Goal: Find specific page/section: Find specific page/section

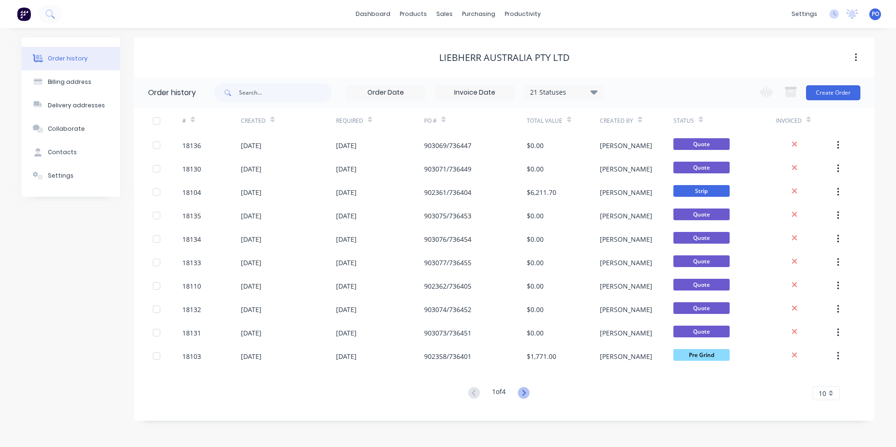
click at [524, 393] on icon at bounding box center [524, 393] width 12 height 12
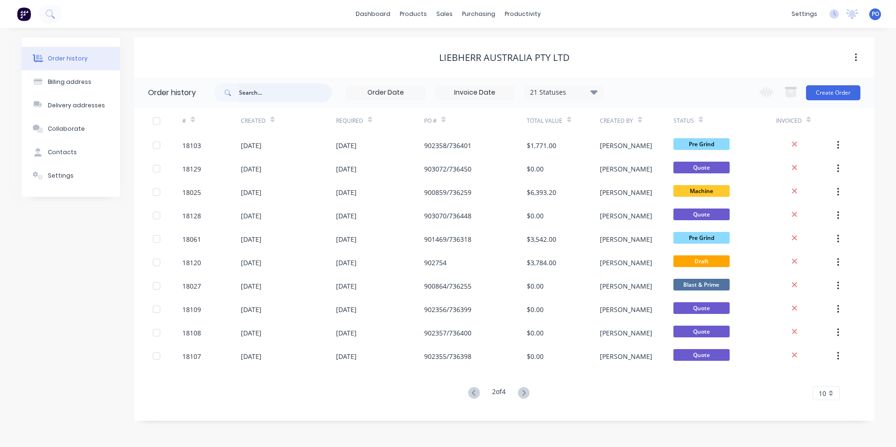
click at [250, 94] on input "text" at bounding box center [285, 92] width 93 height 19
type input "18099"
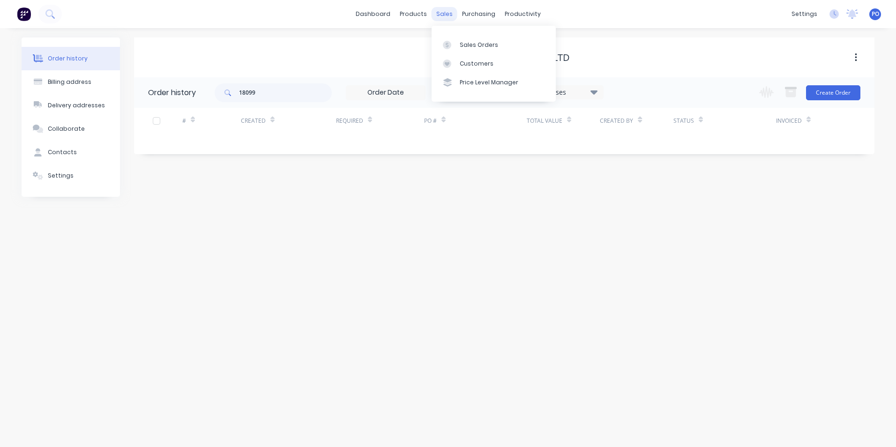
click at [441, 14] on div "sales" at bounding box center [444, 14] width 26 height 14
click at [461, 42] on div "Sales Orders" at bounding box center [478, 45] width 38 height 8
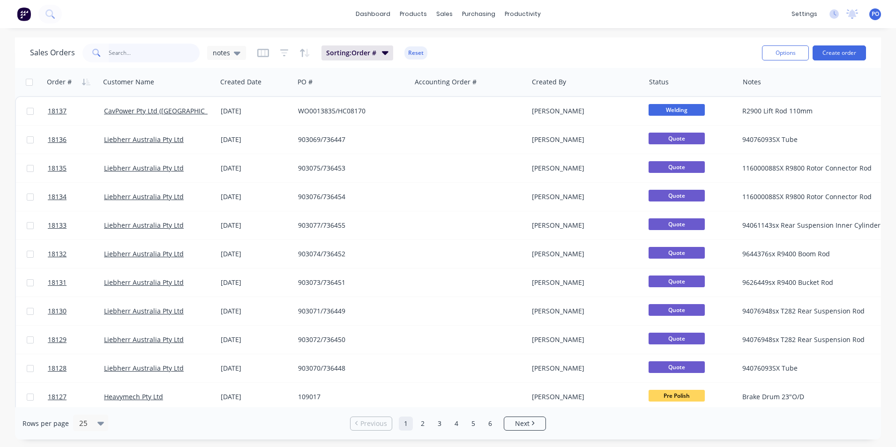
click at [133, 49] on input "text" at bounding box center [154, 53] width 91 height 19
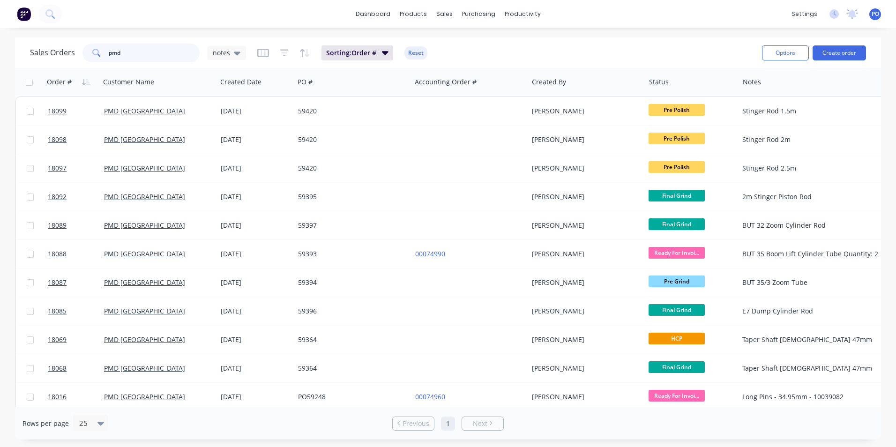
type input "pmd"
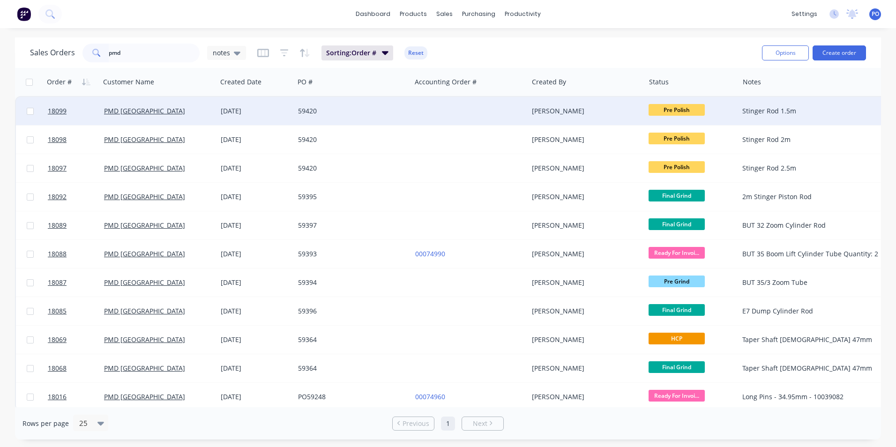
click at [657, 109] on span "Pre Polish" at bounding box center [676, 110] width 56 height 12
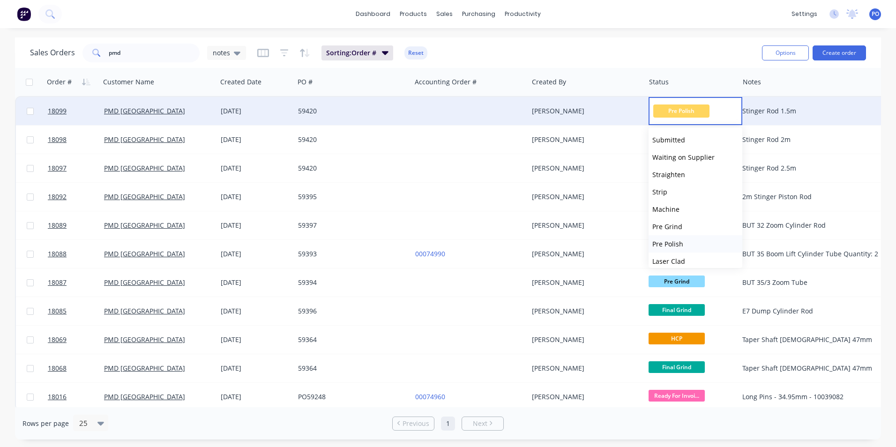
scroll to position [47, 0]
click at [675, 231] on button "HCP" at bounding box center [695, 231] width 94 height 17
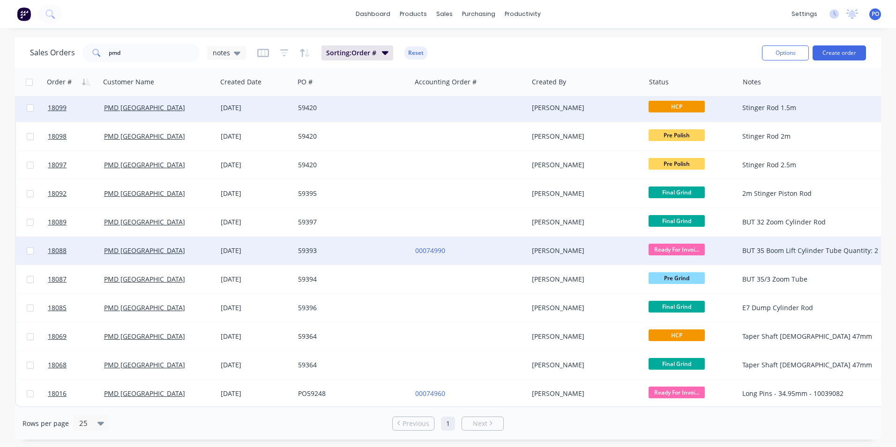
scroll to position [0, 0]
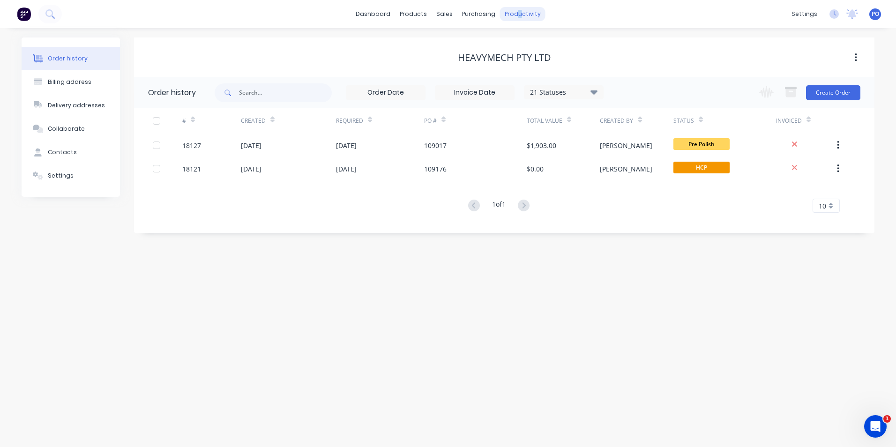
drag, startPoint x: 0, startPoint y: 0, endPoint x: 509, endPoint y: 12, distance: 509.3
click at [512, 5] on div "dashboard products sales purchasing productivity dashboard products Product Cat…" at bounding box center [448, 14] width 896 height 28
click at [509, 12] on div "productivity" at bounding box center [522, 14] width 45 height 14
click at [525, 47] on div "Workflow" at bounding box center [539, 45] width 28 height 8
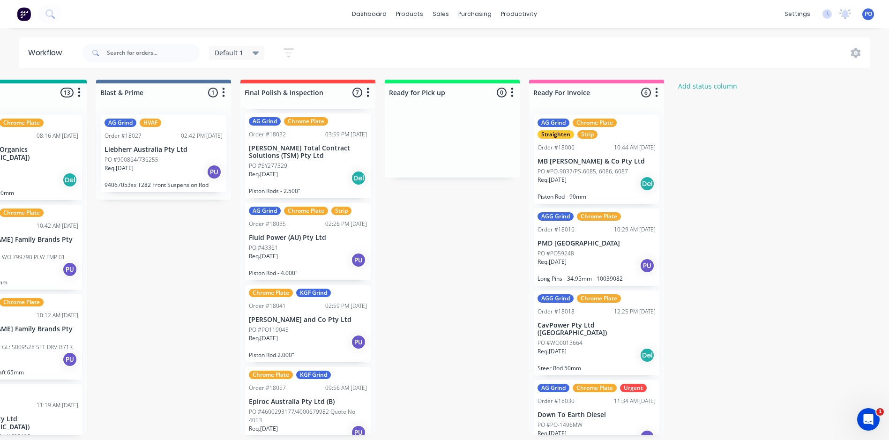
scroll to position [47, 0]
